Goal: Navigation & Orientation: Find specific page/section

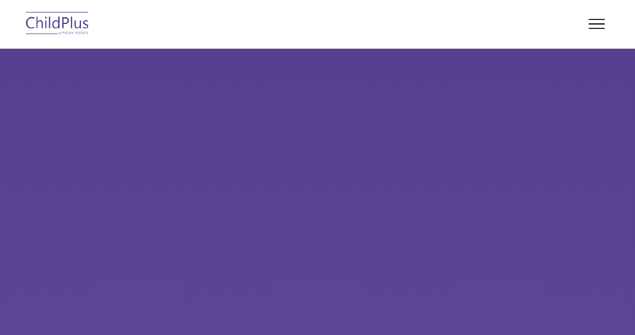
select select "MEDIUM"
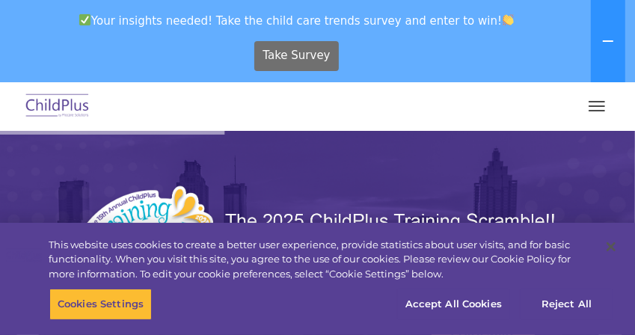
click at [303, 56] on span "Take Survey" at bounding box center [296, 56] width 67 height 26
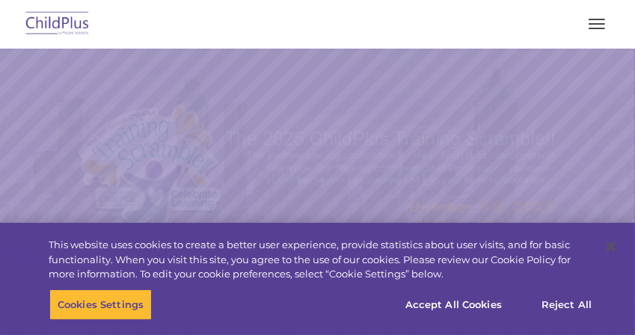
select select "MEDIUM"
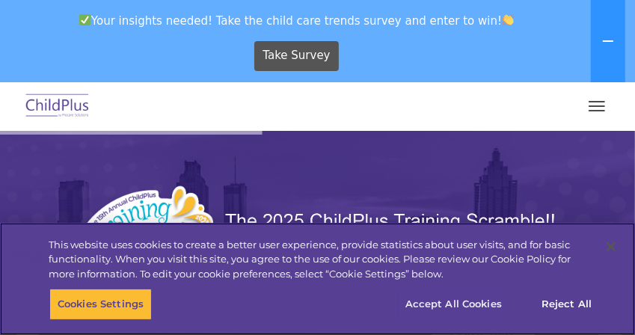
scroll to position [1, 0]
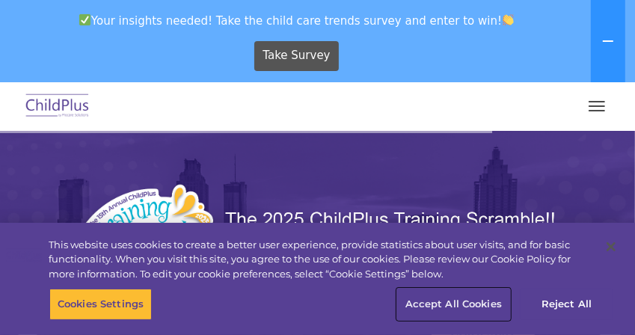
click at [442, 305] on button "Accept All Cookies" at bounding box center [453, 304] width 113 height 31
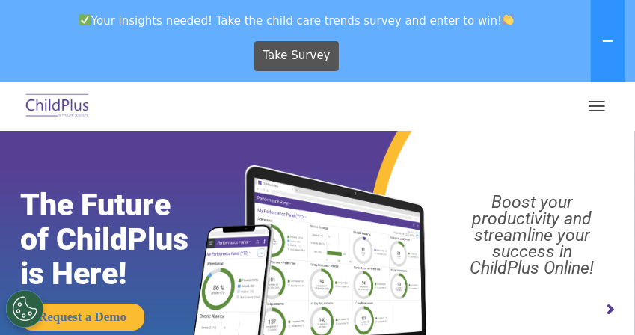
scroll to position [17, 0]
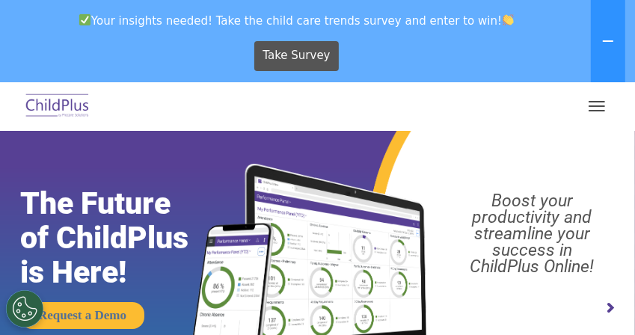
drag, startPoint x: 457, startPoint y: 117, endPoint x: 551, endPoint y: 46, distance: 117.0
click at [551, 46] on div "Take Survey" at bounding box center [297, 55] width 582 height 41
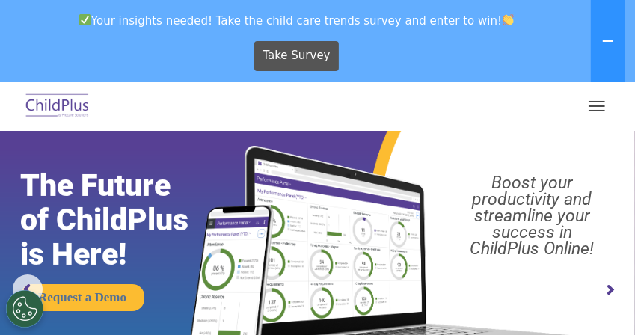
scroll to position [0, 0]
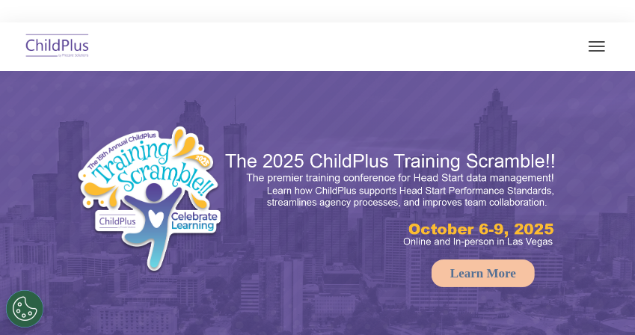
select select "MEDIUM"
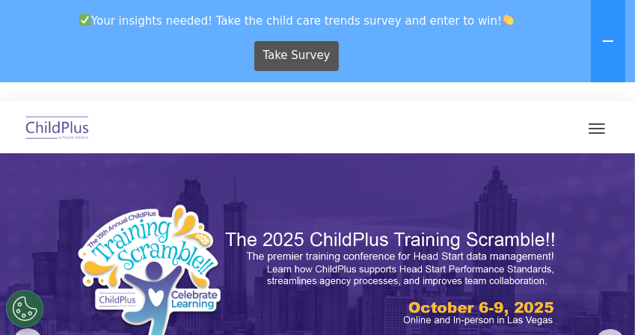
scroll to position [1, 0]
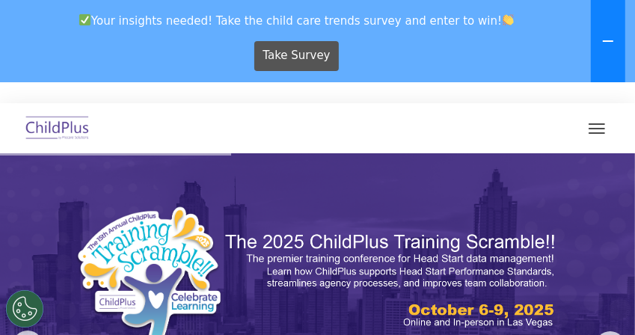
click at [607, 40] on icon at bounding box center [608, 41] width 12 height 12
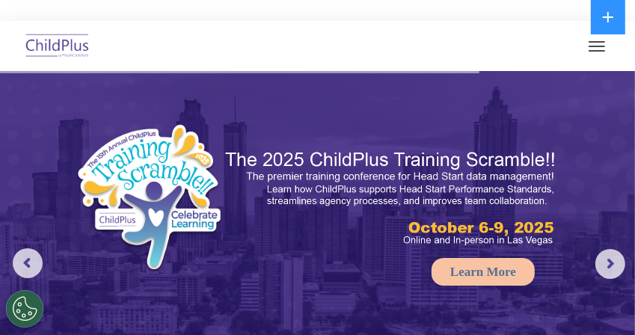
click at [591, 47] on button "button" at bounding box center [596, 46] width 31 height 24
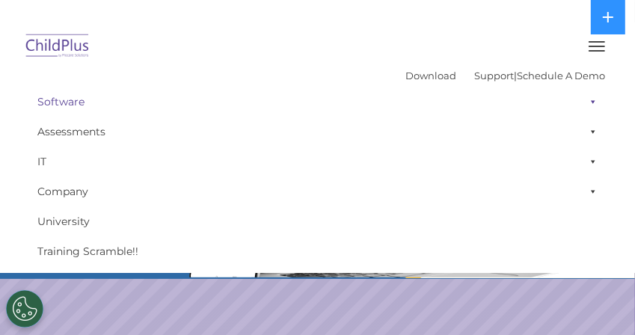
scroll to position [37, 0]
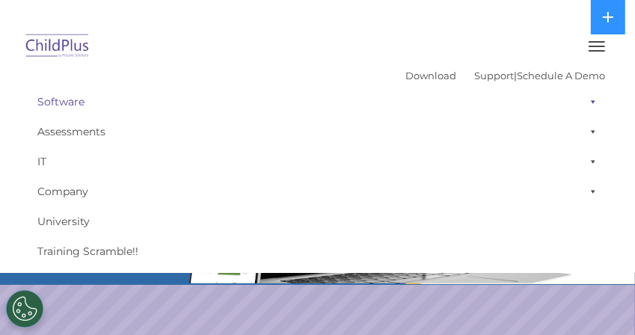
click at [72, 101] on link "Software" at bounding box center [318, 102] width 576 height 30
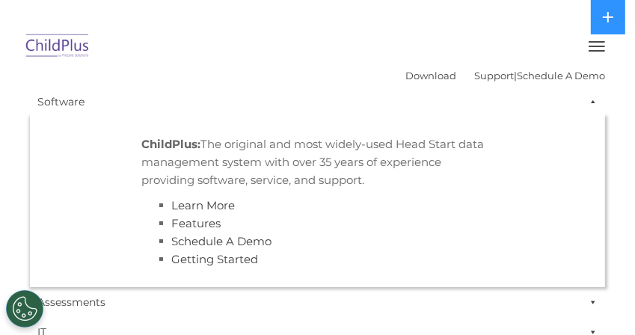
scroll to position [45, 0]
